Goal: Communication & Community: Answer question/provide support

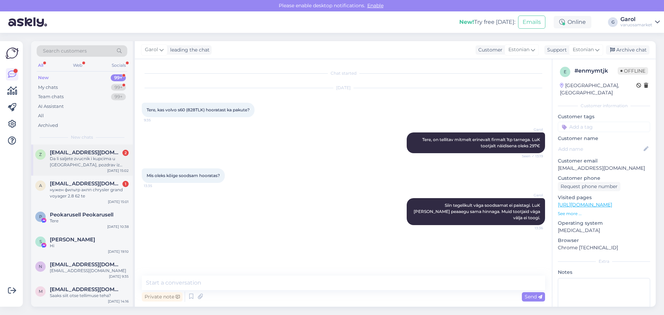
click at [87, 162] on div "Da li saljete zvucnik i kupcima u [GEOGRAPHIC_DATA], pozdrav iz [GEOGRAPHIC_DAT…" at bounding box center [89, 162] width 79 height 12
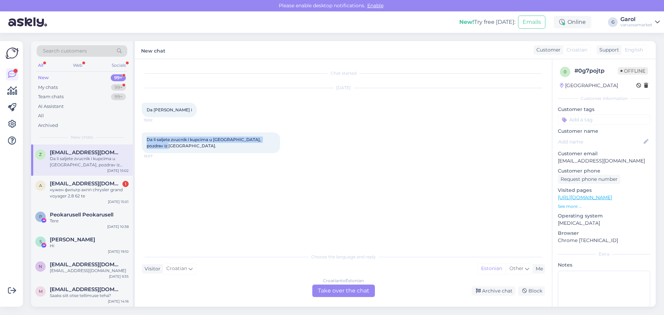
drag, startPoint x: 147, startPoint y: 139, endPoint x: 167, endPoint y: 144, distance: 21.0
click at [167, 144] on div "Da li saljete zvucnik i kupcima u [GEOGRAPHIC_DATA], pozdrav iz [GEOGRAPHIC_DAT…" at bounding box center [211, 142] width 138 height 21
copy span "Da li saljete zvucnik i kupcima u [GEOGRAPHIC_DATA], pozdrav iz [GEOGRAPHIC_DAT…"
click at [99, 184] on span "[EMAIL_ADDRESS][DOMAIN_NAME]" at bounding box center [86, 184] width 72 height 6
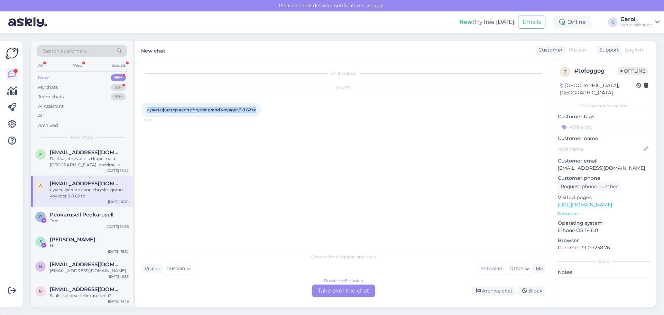
drag, startPoint x: 147, startPoint y: 110, endPoint x: 260, endPoint y: 107, distance: 113.5
click at [260, 107] on div "нужен фильтр акпп chrysler grand voyager 2.8 62 te 15:01" at bounding box center [201, 110] width 119 height 15
copy span "нужен фильтр акпп chrysler grand voyager 2.8 62 te"
click at [343, 288] on div "Russian to Estonian Take over the chat" at bounding box center [343, 291] width 63 height 12
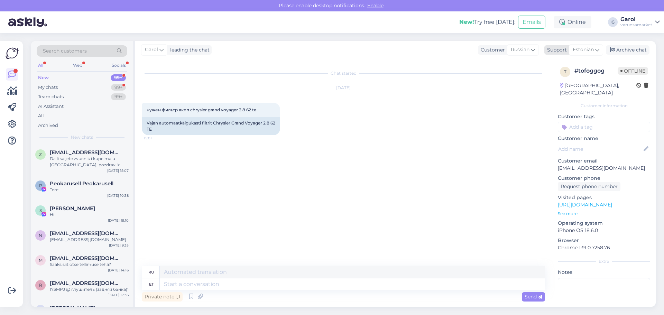
click at [565, 48] on div "Support" at bounding box center [555, 49] width 22 height 7
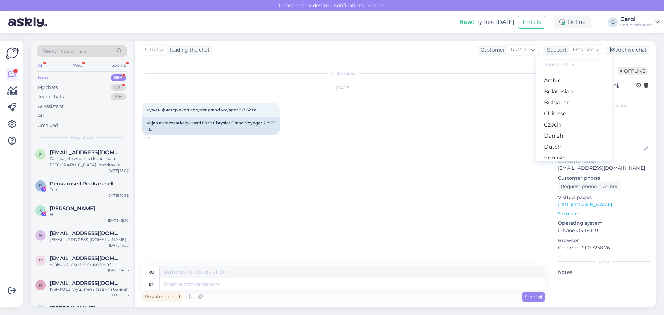
click at [566, 65] on input at bounding box center [573, 64] width 65 height 11
type input "rus"
click at [192, 283] on textarea at bounding box center [352, 284] width 385 height 12
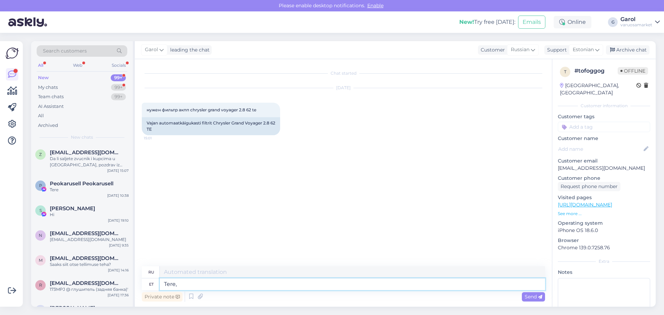
type textarea "Tere, k"
type textarea "Привет,"
type textarea "Tere, kirjutage a"
type textarea "Привет, напиши"
type textarea "Tere, kirjutage auto re"
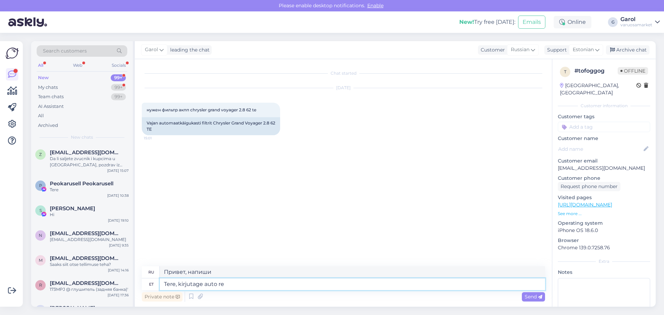
type textarea "Привет, напиши машину"
type textarea "Tere, kirjutage auto registreerimis m"
type textarea "Здравствуйте, напишите регистрационный номер автомобиля."
type textarea "Tere, kirjutage auto registreerimis [PERSON_NAME]."
type textarea "Здравствуйте, запишите регистрационный номер автомобиля."
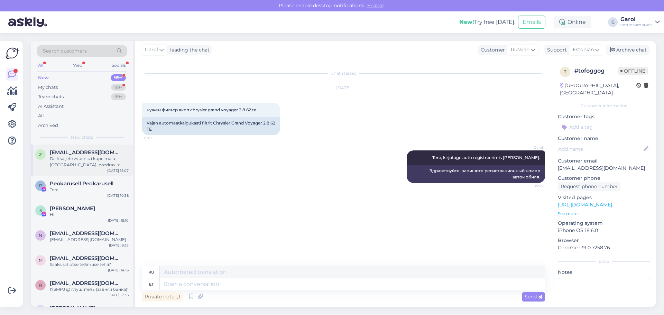
click at [80, 160] on div "Da li saljete zvucnik i kupcima u [GEOGRAPHIC_DATA], pozdrav iz [GEOGRAPHIC_DAT…" at bounding box center [89, 162] width 79 height 12
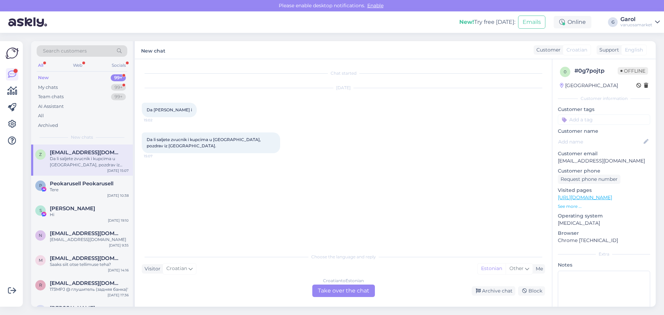
click at [334, 289] on div "Croatian to Estonian Take over the chat" at bounding box center [343, 291] width 63 height 12
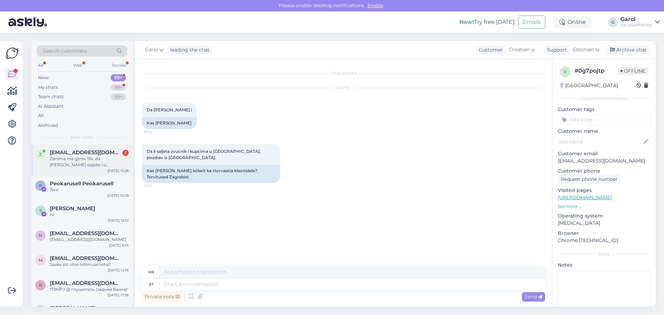
click at [83, 153] on span "[EMAIL_ADDRESS][DOMAIN_NAME]" at bounding box center [86, 152] width 72 height 6
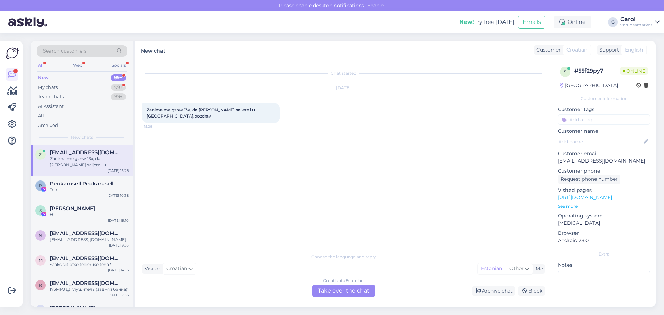
click at [344, 288] on div "Croatian to Estonian Take over the chat" at bounding box center [343, 291] width 63 height 12
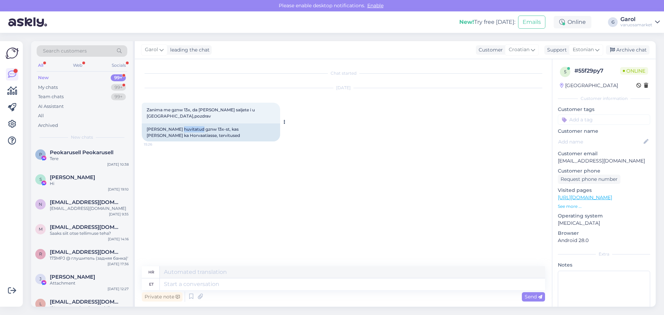
drag, startPoint x: 179, startPoint y: 123, endPoint x: 198, endPoint y: 122, distance: 19.0
click at [198, 123] on div "[PERSON_NAME] huvitatud gznw 13x-st, kas [PERSON_NAME] ka Horvaatiasse, tervitu…" at bounding box center [211, 132] width 138 height 18
copy div "gznw 13x"
click at [209, 125] on div "[PERSON_NAME] huvitatud gznw 13x-st, kas [PERSON_NAME] ka Horvaatiasse, tervitu…" at bounding box center [211, 132] width 138 height 18
click at [196, 284] on textarea at bounding box center [352, 284] width 385 height 12
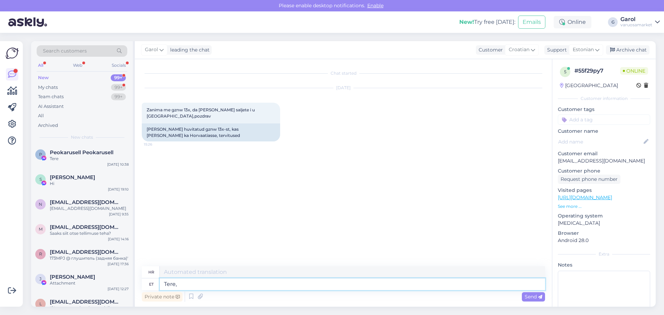
type textarea "Tere,"
type textarea "Zdravo,"
type textarea "Tere, te m"
type textarea "Zdravo, ti"
paste textarea "Ground Zero GZNW 30XMAX-II"
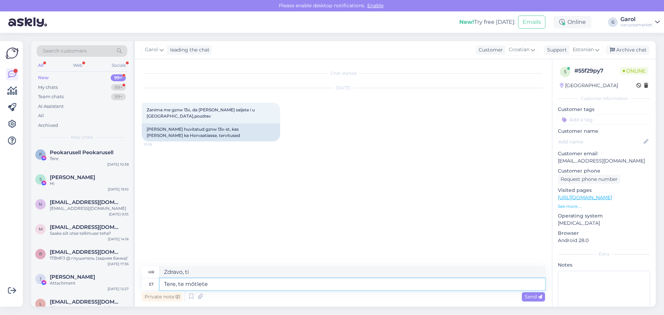
type textarea "Tere, te mõtlete Ground Zero GZNW 30XMAX-II"
type textarea "Halo, misliš"
type textarea "Tere, te mõtlete Ground Zero GZNW 30XMAX-II?"
type textarea "Halo, misliš na Ground Zero GZNW 30XMAX-II?"
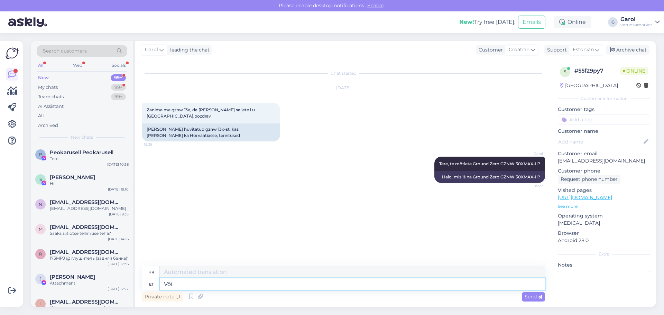
type textarea "Või m"
type textarea "Ili"
type textarea "Või mis m"
type textarea "Ili što?"
type textarea "Või mis [PERSON_NAME]"
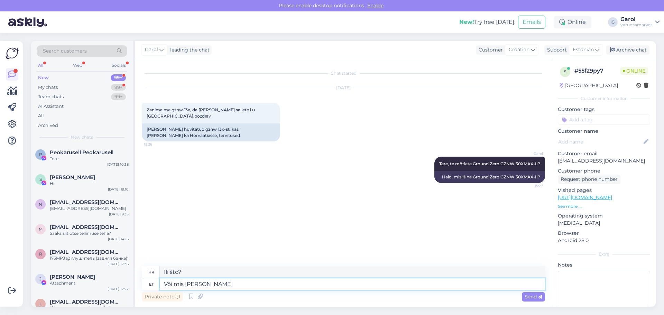
type textarea "Ili koji model?"
type textarea "Või mis mudel täpsemalt?"
type textarea "Ili koji točno model?"
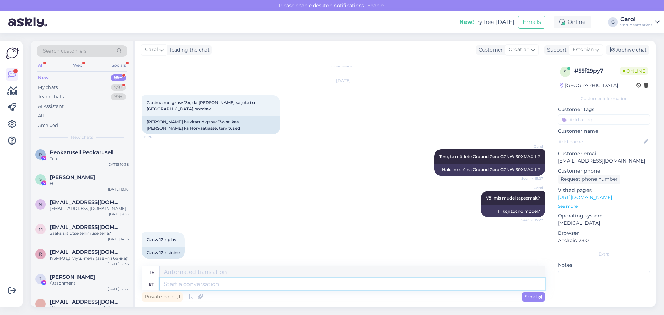
click at [184, 284] on textarea at bounding box center [352, 284] width 385 height 12
type textarea "Okei."
type textarea "U redu."
type textarea "Okei. P"
type textarea "U redu. P"
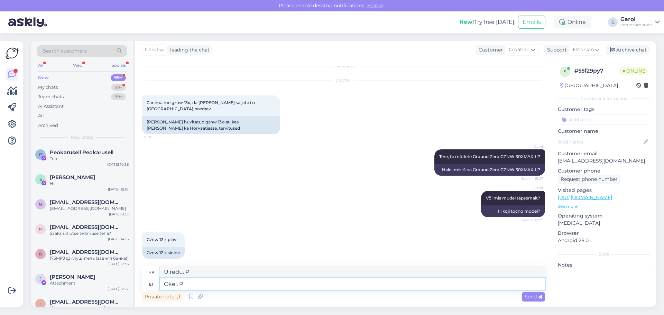
type textarea "Okei."
type textarea "U redu."
type textarea "Okei. [GEOGRAPHIC_DATA]"
type textarea "U redu. Provjerit ću to."
type textarea "Okei. [PERSON_NAME] asja. Tavaliselt m"
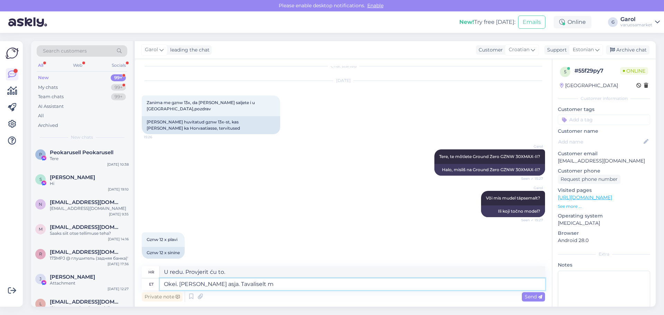
type textarea "U redu. Provjerit ću to. Obično."
type textarea "Okei. [PERSON_NAME] asja. Tavaliselt me e"
type textarea "U redu. Provjerit ću to. Obično mi"
type textarea "Okei. [PERSON_NAME] asja. Tavaliselt me ei o"
type textarea "U redu. Provjerit ću to. Obično ne."
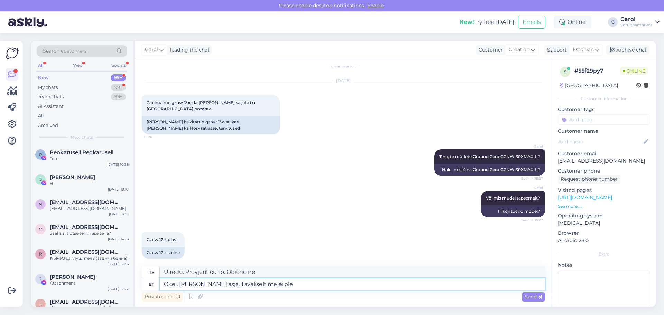
type textarea "Okei. [PERSON_NAME] asja. Tavaliselt me ei ole n"
type textarea "U redu. Provjerit ću. Obično nismo"
type textarea "Okei. [PERSON_NAME] asja. Tavaliselt me ei ole nii k"
type textarea "U redu. Provjerit ću. Obično nismo ovakvi."
type textarea "Okei. [PERSON_NAME] asja. Tavaliselt me ei ole nii kaugele"
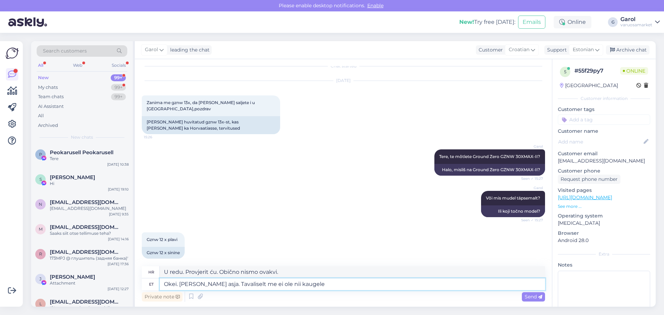
type textarea "U redu. Provjerit ću. Obično nismo ovako daleko."
type textarea "Okei. [PERSON_NAME] asja. Tavaliselt me ei ole nii kaugele saatnud ka"
type textarea "U redu. Provjerit ću. Obično ne šaljemo tako daleko."
type textarea "Okei. [PERSON_NAME] asja. Tavaliselt me ei ole nii kaugele saatnud [PERSON_NAME…"
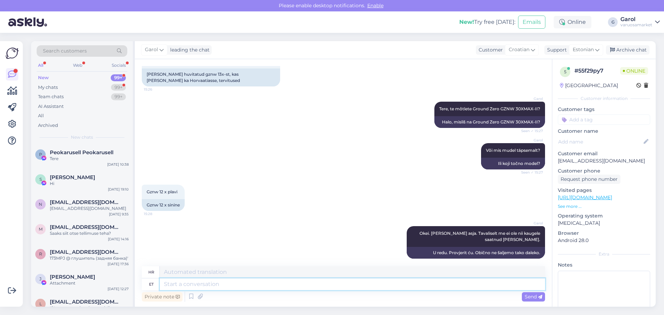
click at [280, 284] on textarea at bounding box center [352, 284] width 385 height 12
click at [259, 285] on textarea at bounding box center [352, 284] width 385 height 12
type textarea "I"
type textarea "Usun, e"
type textarea "Vjerujem,"
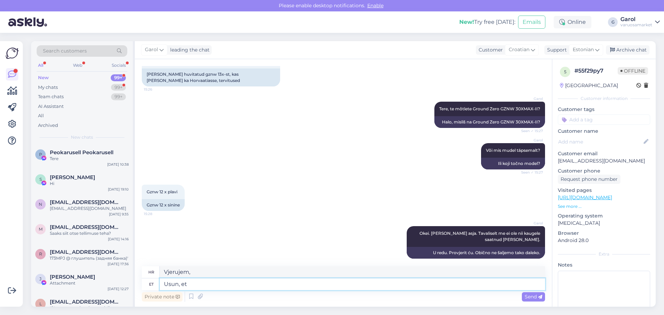
type textarea "Usun, et"
type textarea "Vjerujem da"
type textarea "[PERSON_NAME], et saaksime sa"
type textarea "Vjerujem da možemo."
type textarea "[PERSON_NAME], et saaksime saata."
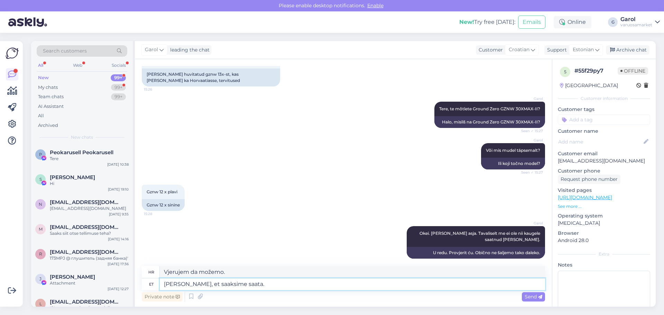
type textarea "Vjerujem da možemo poslati."
type textarea "[PERSON_NAME], et saaksime saata. Aga pe"
type textarea "Mislim da [DEMOGRAPHIC_DATA] to mogli poslati. Ali"
type textarea "[PERSON_NAME], et saaksime saata. Aga peame uu"
type textarea "Mislim da [DEMOGRAPHIC_DATA] to mogli poslati. [PERSON_NAME]"
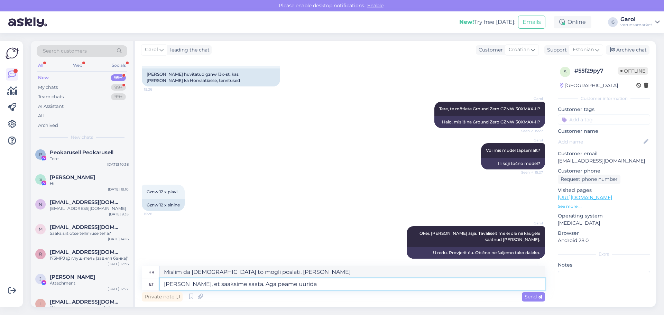
type textarea "[PERSON_NAME], et saaksime saata. Aga peame uurida p"
type textarea "Mislim da [DEMOGRAPHIC_DATA] to mogli poslati. [PERSON_NAME] istražiti."
type textarea "[PERSON_NAME], et saaksime saata. Aga peame uurida pakendi m"
type textarea "Mislim da ga možemo poslati. Ali moramo pregledati paket."
type textarea "[PERSON_NAME], et saaksime saata. Aga peame uurida pakendi mõõdu vä"
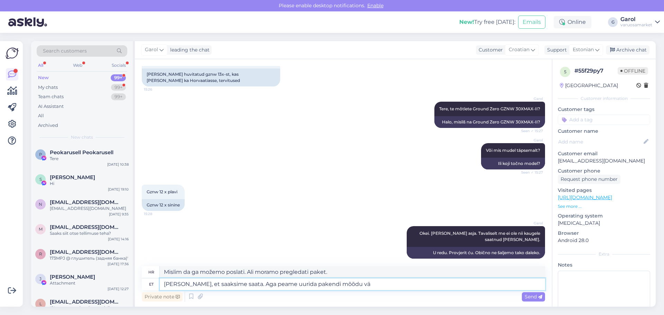
type textarea "Mislim da možemo poslati pošiljku. Ali moramo provjeriti veličinu paketa."
type textarea "[PERSON_NAME], et saaksime saata. Aga peame uurida pakendi mõõdu välja ja"
type textarea "Mislim da možemo poslati pošiljku. Ali moramo saznati dimenzije paketa i"
type textarea "[PERSON_NAME], et saaksime saata. Aga peame uurida pakendi mõõdu välja ja kaalu…"
type textarea "Mislim da možemo poslati pošiljku. Ali moramo provjeriti dimenzije i težinu pak…"
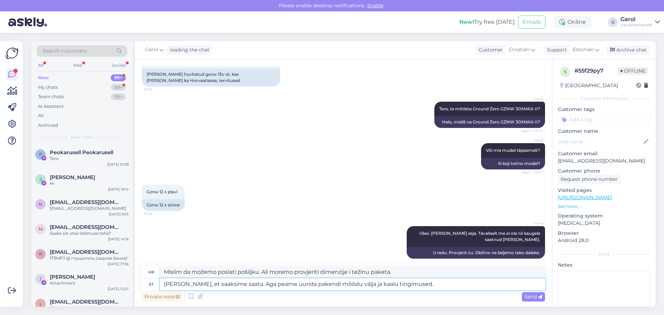
type textarea "[PERSON_NAME], et saaksime saata. Aga peame uurida pakendi mõõdu välja ja kaalu…"
type textarea "Mislim da možemo poslati pošiljku. Ali moramo provjeriti dimenzije i zahtjeve z…"
type textarea "[PERSON_NAME], et saaksime saata. Aga peame uurida pakendi mõõdu välja ja kaalu…"
type textarea "Mislim da to možemo poslati. Ali moramo provjeriti dimenzije paketa i zahtjeve …"
type textarea "[PERSON_NAME], et saaksime saata. Aga peame uurida pakendi mõõdu välja ja kaalu…"
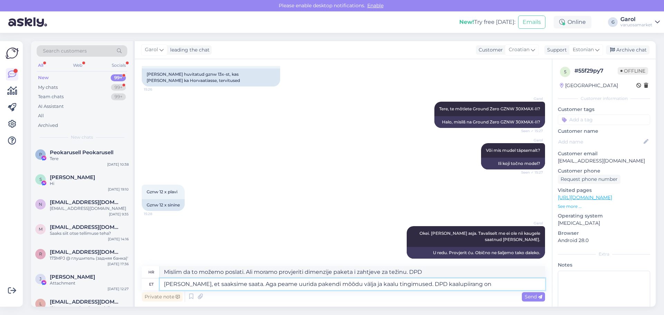
type textarea "Mislim da možemo poslati. Ali moramo provjeriti dimenzije paketa i zahtjeve za …"
type textarea "[PERSON_NAME], et saaksime saata. Aga peame uurida pakendi mõõdu välja ja kaalu…"
type textarea "Mislim da možemo poslati. Ali moramo provjeriti dimenzije paketa i uvjete težin…"
type textarea "[PERSON_NAME], et saaksime saata. Aga peame uurida pakendi mõõdu välja ja kaalu…"
type textarea "Mislim da možemo poslati. Ali moramo provjeriti dimenzije paketa i težinu. DPD-…"
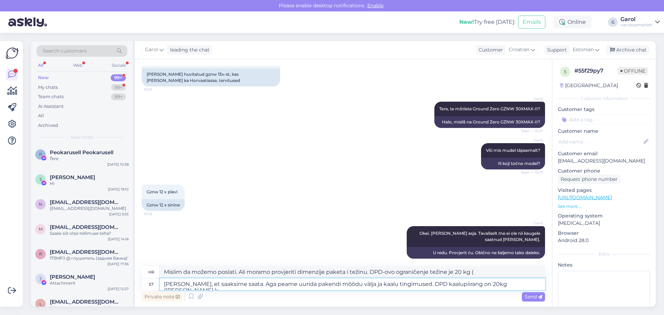
type textarea "[PERSON_NAME], et saaksime saata. Aga peame uurida pakendi mõõdu välja ja kaalu…"
type textarea "Mislim da ga možemo poslati. Ali moramo provjeriti dimenzije paketa i težinske …"
type textarea "[PERSON_NAME], et saaksime saata. Aga peame uurida pakendi mõõdu välja ja kaalu…"
type textarea "Mislim da ga možemo poslati. Ali moramo provjeriti dimenzije paketa i težinske …"
type textarea "[PERSON_NAME], et saaksime saata. Aga peame uurida pakendi mõõdu välja ja kaalu…"
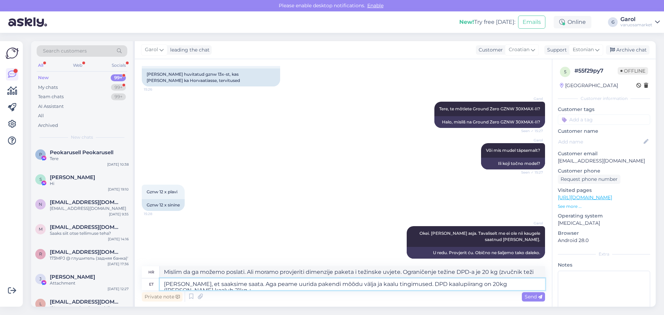
type textarea "Mislim da možemo poslati. Ali moramo provjeriti dimenzije paketa i zahtjeve za …"
type textarea "[PERSON_NAME], et saaksime saata. Aga peame uurida pakendi mõõdu välja ja kaalu…"
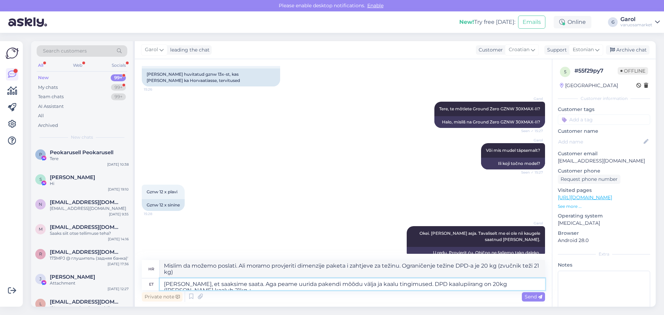
type textarea "Vjerujem da možemo poslati. Ali moramo provjeriti dimenzije paketa i zahtjeve z…"
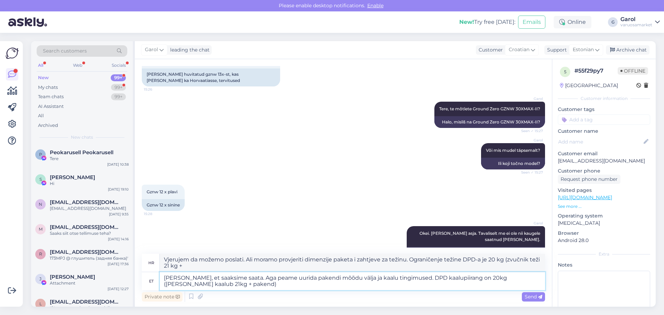
type textarea "[PERSON_NAME], et saaksime saata. Aga peame uurida pakendi mõõdu välja ja kaalu…"
type textarea "Vjerujem da možemo poslati pošiljku. Ali moramo provjeriti dimenzije paketa i z…"
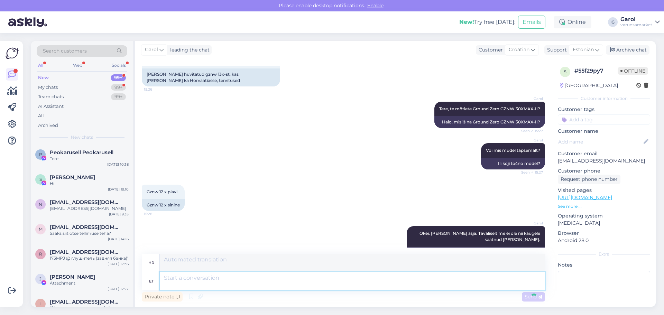
scroll to position [121, 0]
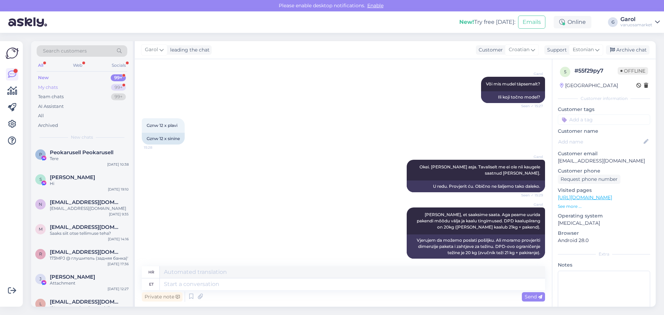
click at [98, 85] on div "My chats 99+" at bounding box center [82, 88] width 91 height 10
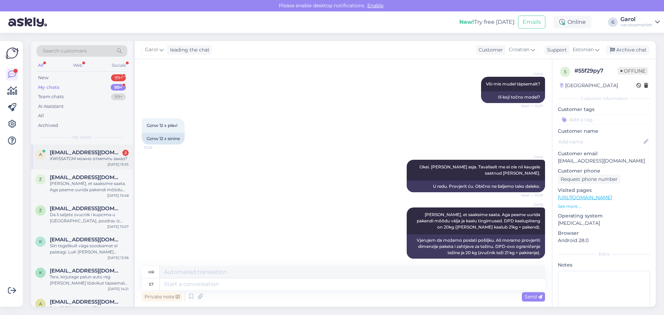
click at [88, 154] on span "[EMAIL_ADDRESS][DOMAIN_NAME]" at bounding box center [86, 152] width 72 height 6
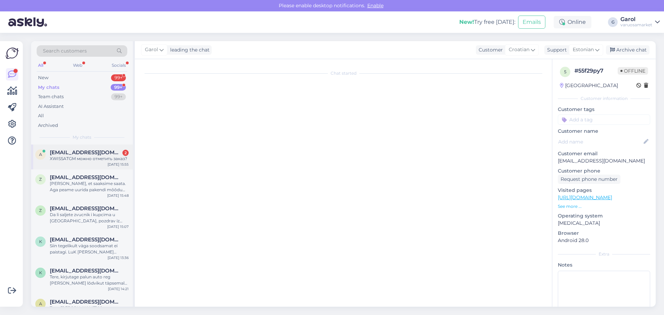
scroll to position [13, 0]
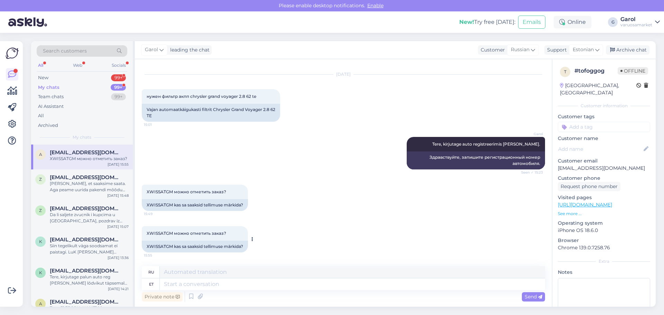
click at [156, 232] on span "XWISSATGM можно отметить заказ?" at bounding box center [187, 233] width 80 height 5
copy span "XWISSATGM"
drag, startPoint x: 174, startPoint y: 190, endPoint x: 225, endPoint y: 193, distance: 51.0
click at [225, 193] on div "XWISSATGM можно отметить заказ? 15:49" at bounding box center [195, 192] width 106 height 15
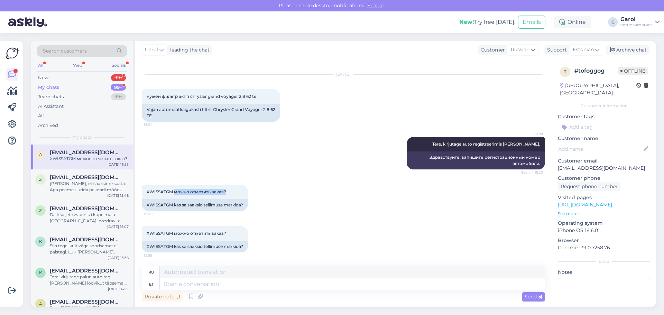
copy span "можно отметить заказ?"
click at [247, 284] on textarea at bounding box center [352, 284] width 385 height 12
type textarea "Tellimus t"
type textarea "Заказ"
type textarea "Tellimus töösse p"
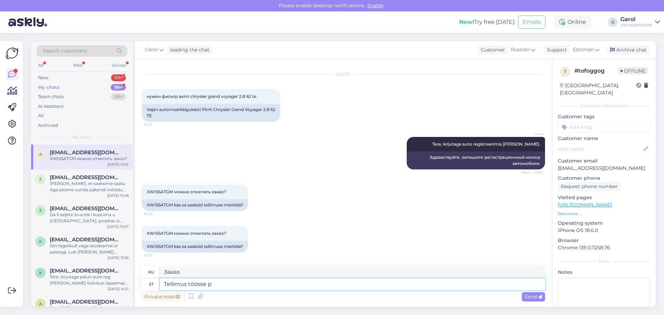
type textarea "Заказ на работу"
type textarea "Tellimus töösse pandud."
type textarea "Заказ размещен."
type textarea "Tellimus töösse pandud."
drag, startPoint x: 212, startPoint y: 272, endPoint x: 165, endPoint y: 273, distance: 47.4
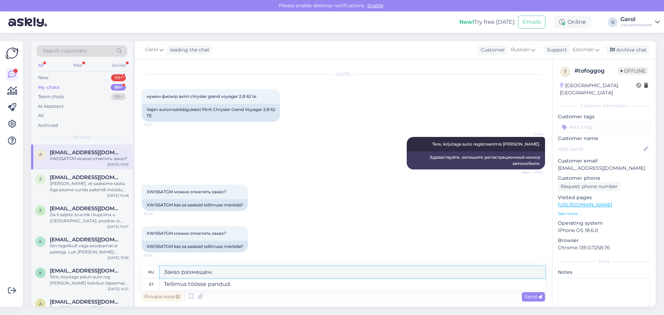
click at [165, 273] on textarea "Заказ размещен." at bounding box center [352, 272] width 385 height 12
click at [246, 286] on textarea "Tellimus töösse pandud." at bounding box center [352, 284] width 385 height 12
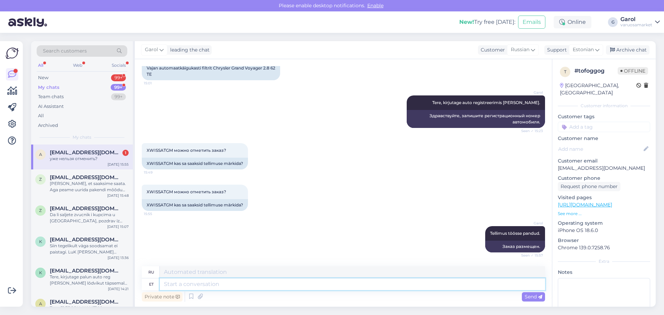
scroll to position [96, 0]
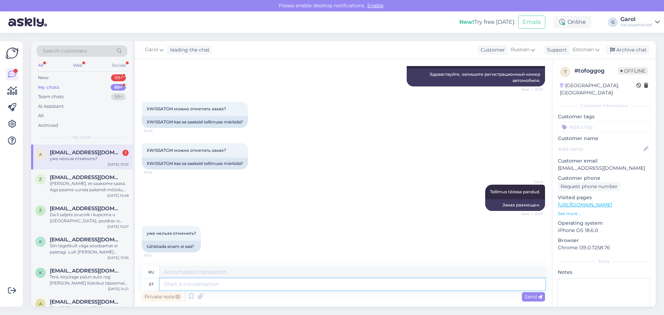
click at [201, 286] on textarea at bounding box center [352, 284] width 385 height 12
type textarea "Saab"
type textarea "Может"
type textarea "Saab ikka"
type textarea "Все еще может."
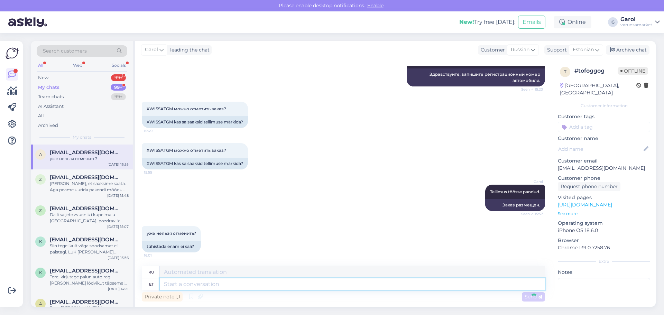
scroll to position [138, 0]
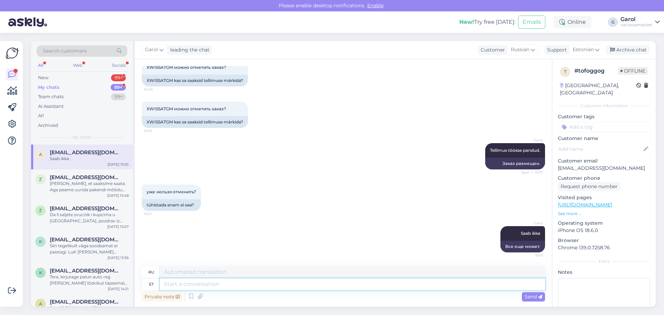
click at [277, 286] on textarea at bounding box center [352, 284] width 385 height 12
type textarea "Te"
type textarea "Ты"
type textarea "Te soovite s"
type textarea "Ты хочешь"
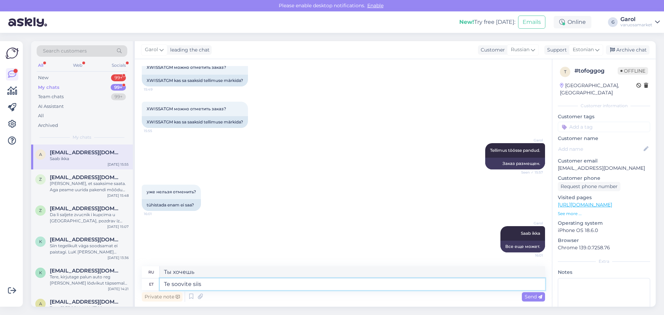
type textarea "Te soovite siis t"
type textarea "Ты хочешь тогда"
type textarea "Te soovite siis tühistada ja"
type textarea "Затем вы хотите отменить"
type textarea "Te soovite siis tühistada ja ra"
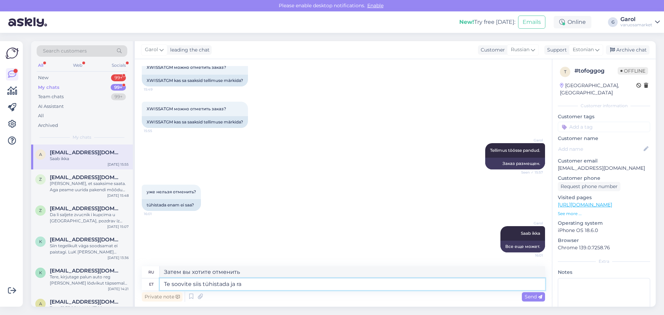
type textarea "Затем вы хотите отменить [PERSON_NAME]"
type textarea "Te soovite siis tühistada ja raha ta"
type textarea "Затем вы хотите отменить подписку и получить деньги"
type textarea "Te soovite siis tühistada ja raha tagasi?"
type textarea "Итак, вы хотите отменить заказ и получить возврат средств?"
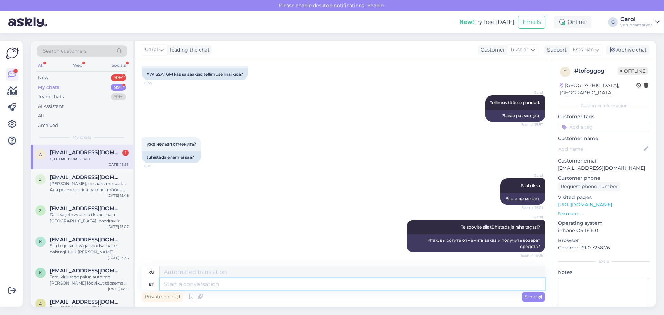
scroll to position [227, 0]
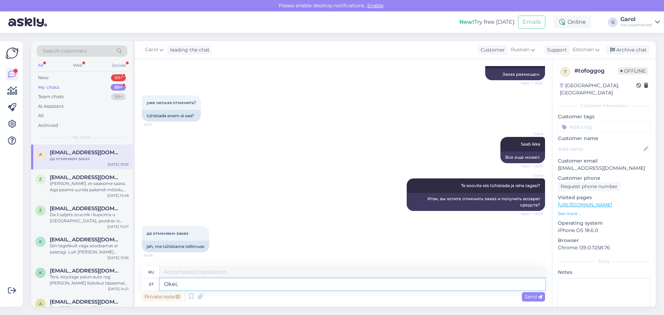
type textarea "Okei,"
type textarea "Хорошо,"
type textarea "Okei, tühistame tel"
type textarea "[PERSON_NAME], давайте отменим."
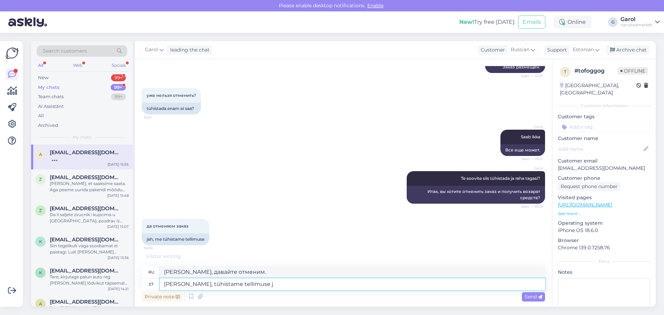
type textarea "Okei, tühistame tellimuse ja"
type textarea "Хорошо, мы отменим заказ."
type textarea "Okei, tühistame tellimuse ja"
type textarea "Хорошо, мы отменим заказ и"
type textarea "Okei, tühistame tellimuse ja r"
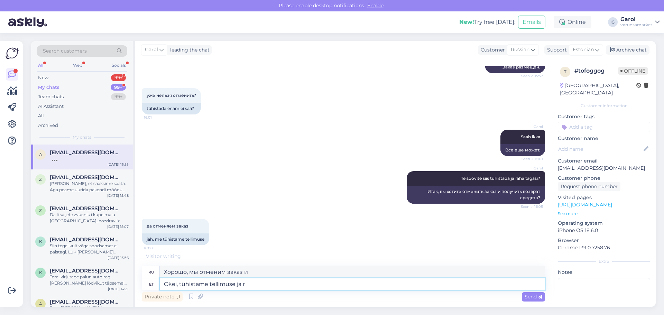
type textarea "Хорошо, мы отменим заказ и [PERSON_NAME]"
type textarea "[PERSON_NAME], tühistame tellimuse ja raha tu"
type textarea "Хорошо, мы отменим заказ и деньги."
type textarea "[PERSON_NAME], tühistame tellimuse ja raha tuleb"
type textarea "Хорошо, мы отменим заказ и вернем деньги."
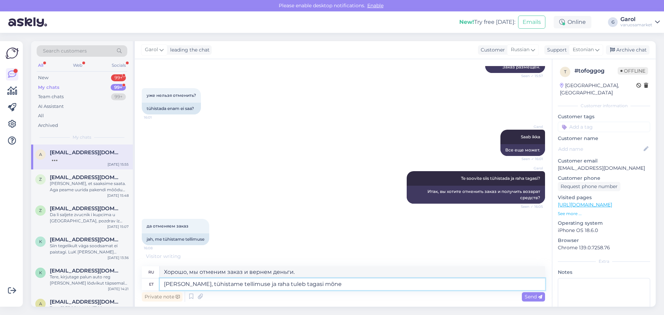
type textarea "[PERSON_NAME], tühistame tellimuse ja raha tuleb tagasi mõne p"
type textarea "Хорошо, мы отменим заказ и деньги будут возвращены через несколько дней."
type textarea "Okei, tühistame tellimuse ja raha tuleb tagasi mõne päeva jooksul."
type textarea "Хорошо, мы отменим заказ и деньги будут возвращены в течение нескольких дней."
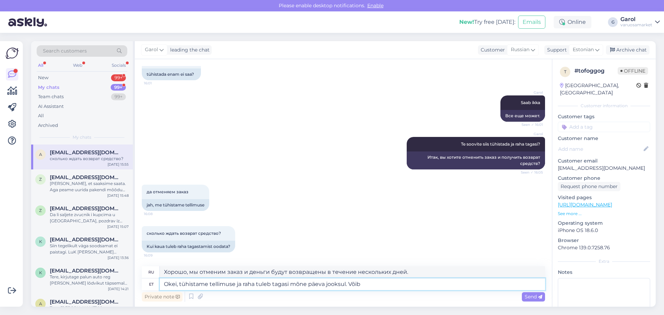
type textarea "Okei, tühistame tellimuse ja raha tuleb tagasi mõne päeva jooksul. Võib"
type textarea "Хорошо, мы отменим заказ, и деньги вернутся в течение нескольких дней. Возможно."
type textarea "Okei, tühistame tellimuse ja raha tuleb tagasi mõne päeva jooksul. Võib minna k"
type textarea "Хорошо, мы отменим заказ, и деньги вернутся через несколько дней. Можете идти."
type textarea "Okei, tühistame tellimuse ja raha tuleb tagasi mõne päeva jooksul. Võib [PERSON…"
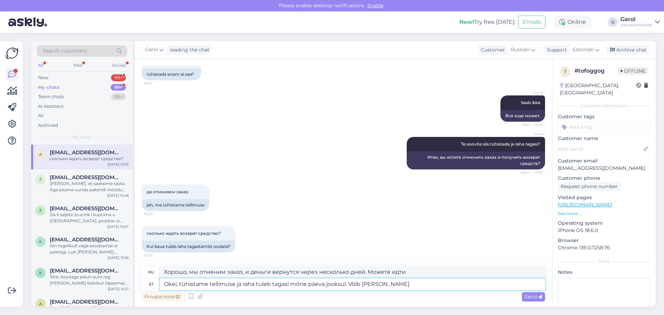
type textarea "Хорошо, мы отменим заказ, и деньги будут возвращены в течение нескольких дней. …"
type textarea "Okei, tühistame tellimuse ja raha tuleb tagasi mõne päeva jooksul. Võib [PERSON…"
type textarea "Хорошо, мы отменим заказ, и деньги будут возвращены в течение нескольких дней. …"
type textarea "Okei, tühistame tellimuse ja raha tuleb tagasi mõne päeva jooksul. Võib [PERSON…"
type textarea "Хорошо, мы отменим заказ, и деньги будут возвращены в течение нескольких дней. …"
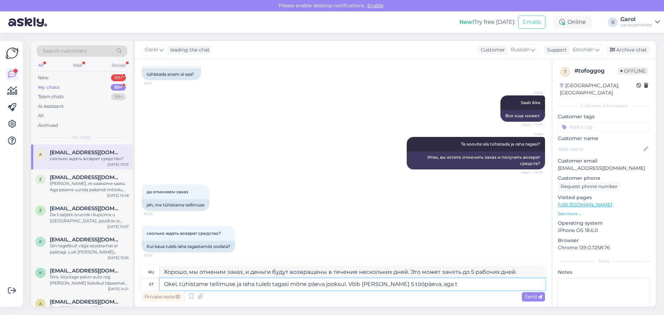
type textarea "Okei, tühistame tellimuse ja raha tuleb tagasi mõne päeva jooksul. Võib [PERSON…"
type textarea "Хорошо, мы отменим заказ, и деньги будут возвращены в течение нескольких дней. …"
type textarea "Okei, tühistame tellimuse ja raha tuleb tagasi mõne päeva jooksul. Võib [PERSON…"
type textarea "Хорошо, мы отменим заказ, и деньги будут возвращены в течение нескольких дней. …"
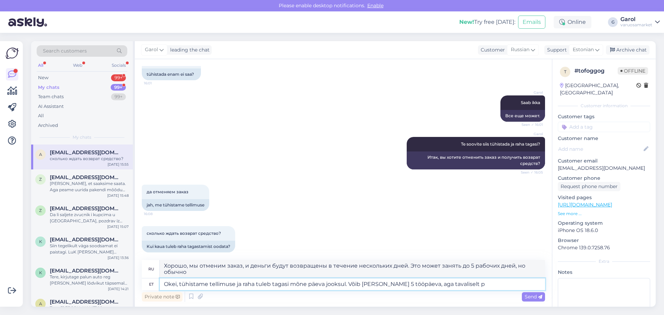
scroll to position [275, 0]
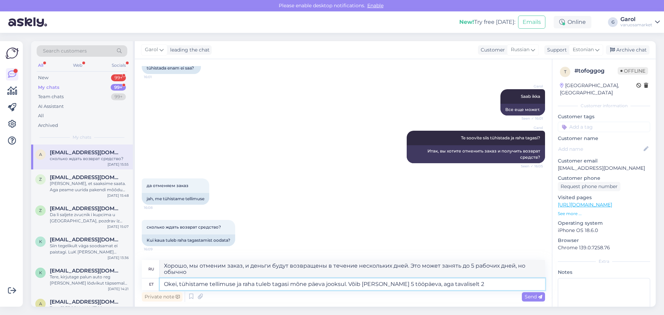
type textarea "Okei, tühistame tellimuse ja raha tuleb tagasi mõne päeva jooksul. Võib [PERSON…"
type textarea "Хорошо, мы отменим заказ, и деньги будут возвращены в течение нескольких дней. …"
type textarea "Okei, tühistame tellimuse ja raha tuleb tagasi mõne päeva jooksul. Võib [PERSON…"
type textarea "Хорошо, мы отменим заказ, и деньги будут возвращены в течение нескольких дней. …"
type textarea "Okei, tühistame tellimuse ja raha tuleb tagasi mõne päeva jooksul. Võib [PERSON…"
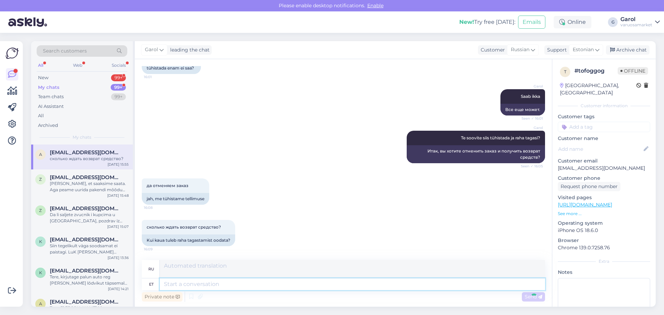
scroll to position [329, 0]
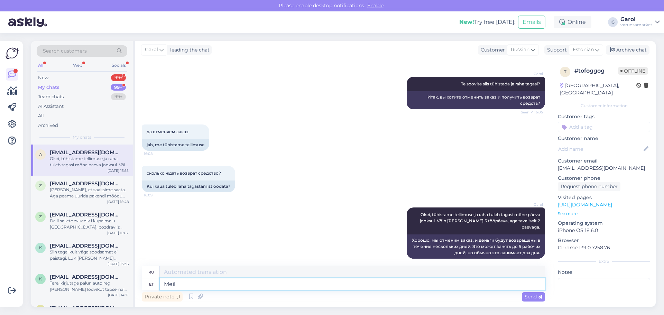
type textarea "Meil o"
type textarea "Мы"
type textarea "Meil on"
type textarea "У нас есть"
type textarea "Meil on maksevahendaja M"
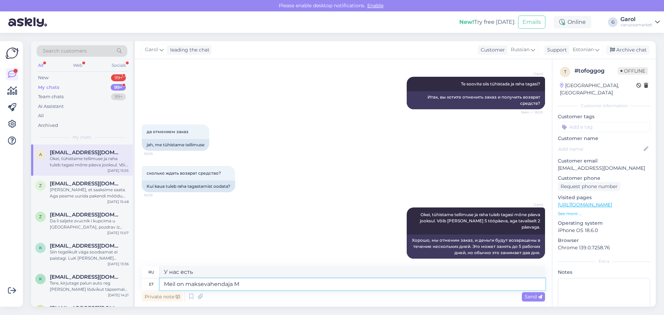
type textarea "У нас есть платежный процессор"
type textarea "Meil on [PERSON_NAME]"
type textarea "У нас есть платежный процессор Montonio."
type textarea "Meil on [PERSON_NAME] ja n"
type textarea "У нас есть платежный процессор Montonio и"
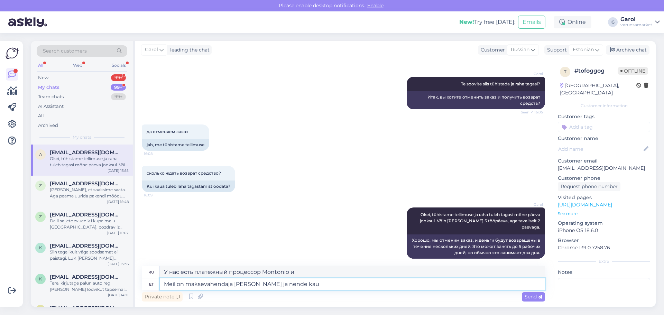
type textarea "Meil on maksevahendaja [PERSON_NAME] ja nende kaud"
type textarea "У нас есть платежный процессор Montonio и их"
type textarea "Meil on maksevahendaja [PERSON_NAME] ja nende kaudu"
type textarea "У нас есть платежный процессор Montonio и через них"
type textarea "Meil on maksevahendaja [PERSON_NAME] ja nende kaudu läheb"
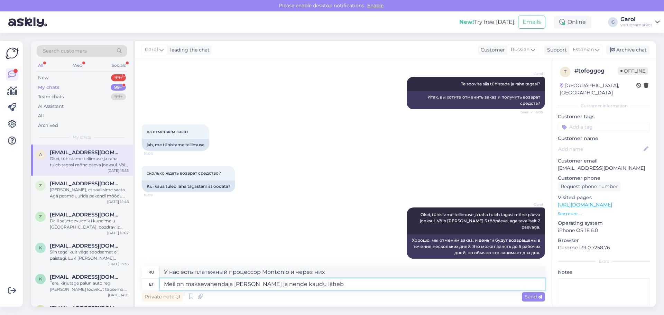
type textarea "У нас есть посредник по платежам [PERSON_NAME], и все проходит через них."
type textarea "Meil on maksevahendaja [PERSON_NAME] ja nende kaudu läheb mõned p"
type textarea "У нас есть платежный процессор Montonio, и часть денег проходит через него."
type textarea "Meil on maksevahendaja [PERSON_NAME] ja nende kaudu läheb mõned päevad"
type textarea "У нас есть платежный процессор Montonio, и через них это занимает несколько дне…"
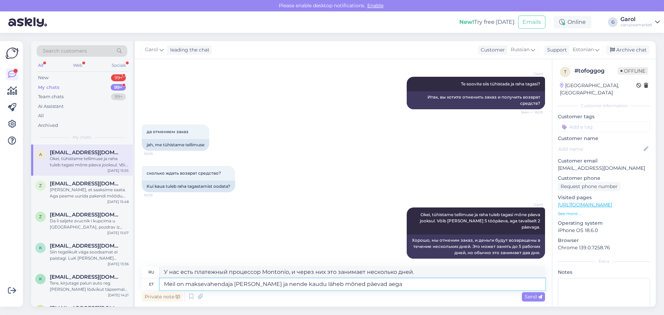
type textarea "Meil on maksevahendaja [PERSON_NAME] ja nende kaudu läheb mõned päevad aega."
type textarea "У нас есть посредник по оплате, [PERSON_NAME], и через него перевод занимает не…"
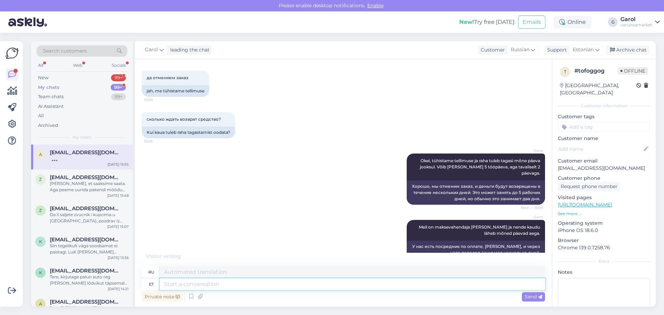
scroll to position [424, 0]
